Goal: Task Accomplishment & Management: Complete application form

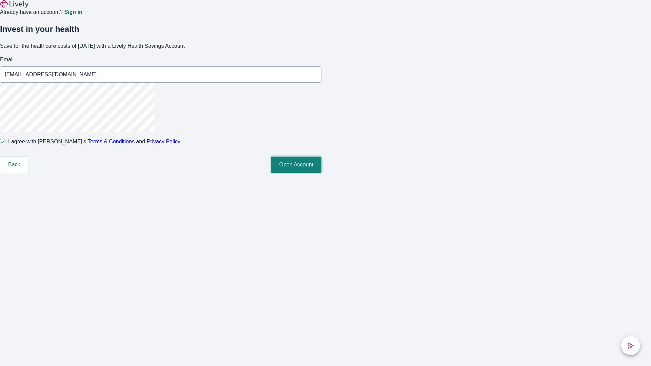
click at [322, 173] on button "Open Account" at bounding box center [296, 165] width 51 height 16
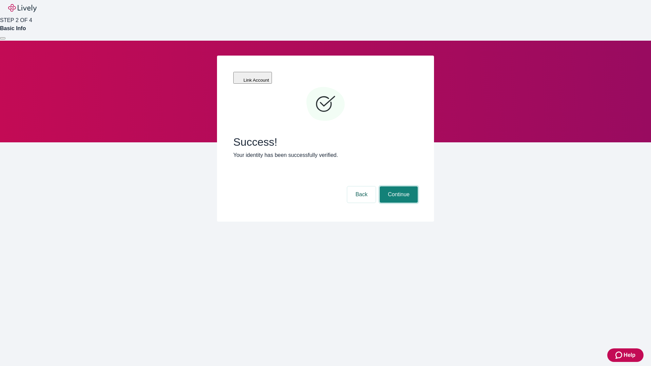
click at [398, 187] on button "Continue" at bounding box center [399, 195] width 38 height 16
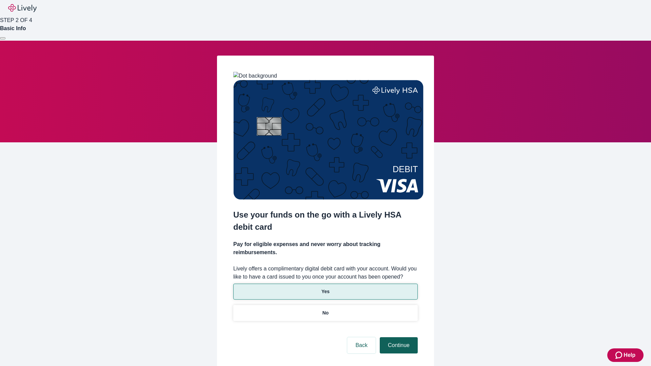
click at [325, 310] on p "No" at bounding box center [326, 313] width 6 height 7
click at [398, 338] on button "Continue" at bounding box center [399, 346] width 38 height 16
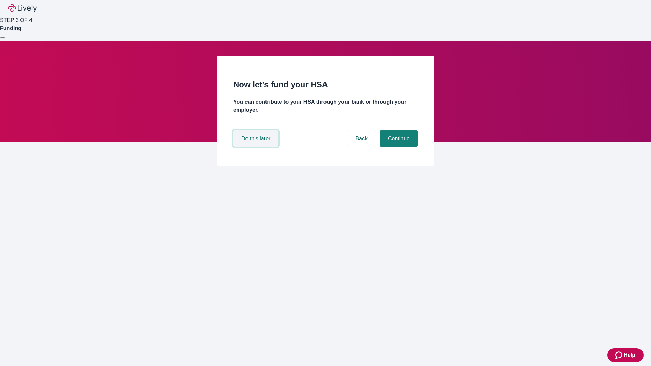
click at [257, 147] on button "Do this later" at bounding box center [255, 139] width 45 height 16
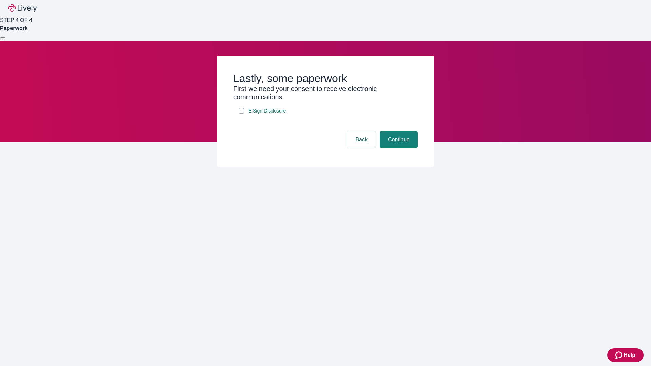
click at [242, 114] on input "E-Sign Disclosure" at bounding box center [241, 110] width 5 height 5
checkbox input "true"
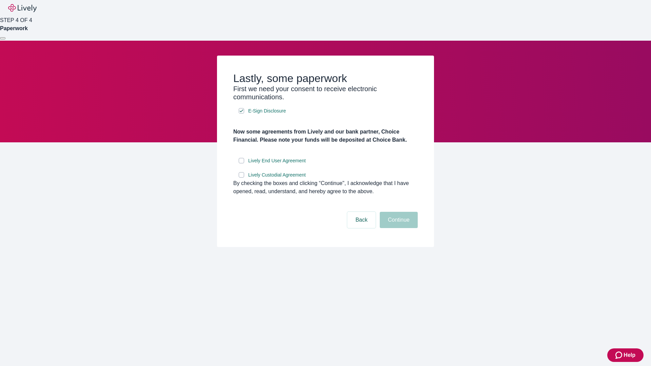
click at [242, 164] on input "Lively End User Agreement" at bounding box center [241, 160] width 5 height 5
checkbox input "true"
click at [242, 178] on input "Lively Custodial Agreement" at bounding box center [241, 174] width 5 height 5
checkbox input "true"
click at [398, 228] on button "Continue" at bounding box center [399, 220] width 38 height 16
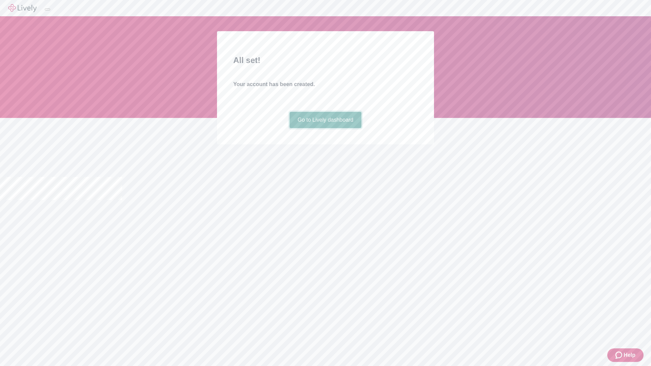
click at [325, 128] on link "Go to Lively dashboard" at bounding box center [326, 120] width 72 height 16
